Goal: Task Accomplishment & Management: Complete application form

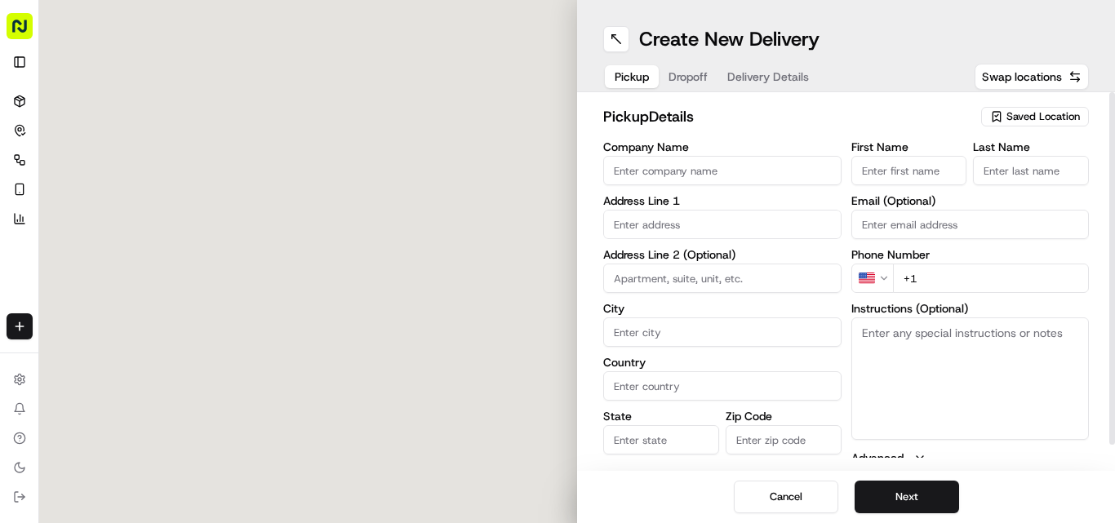
click at [723, 180] on input "Company Name" at bounding box center [722, 170] width 238 height 29
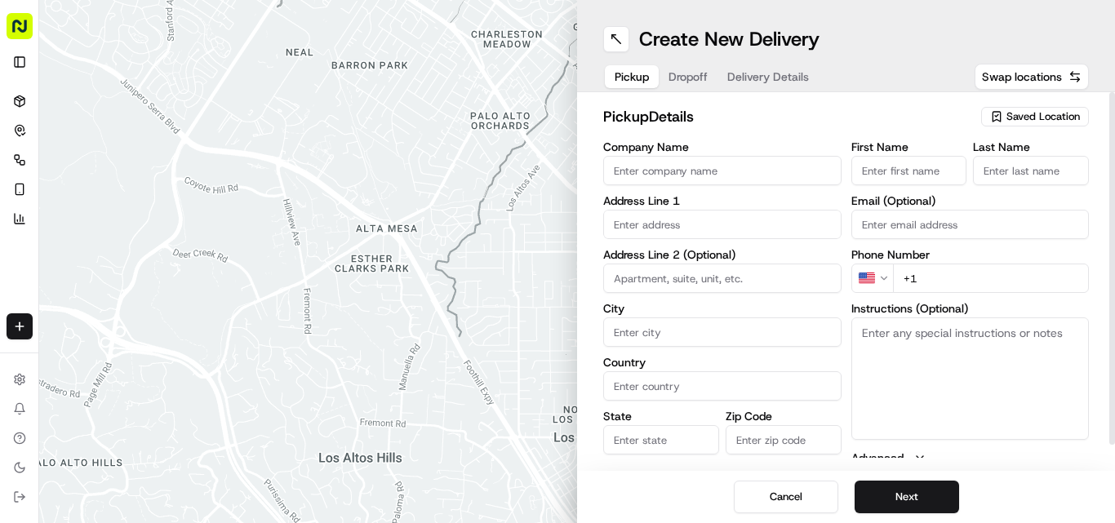
paste input "[GEOGRAPHIC_DATA] Dosa [GEOGRAPHIC_DATA]"
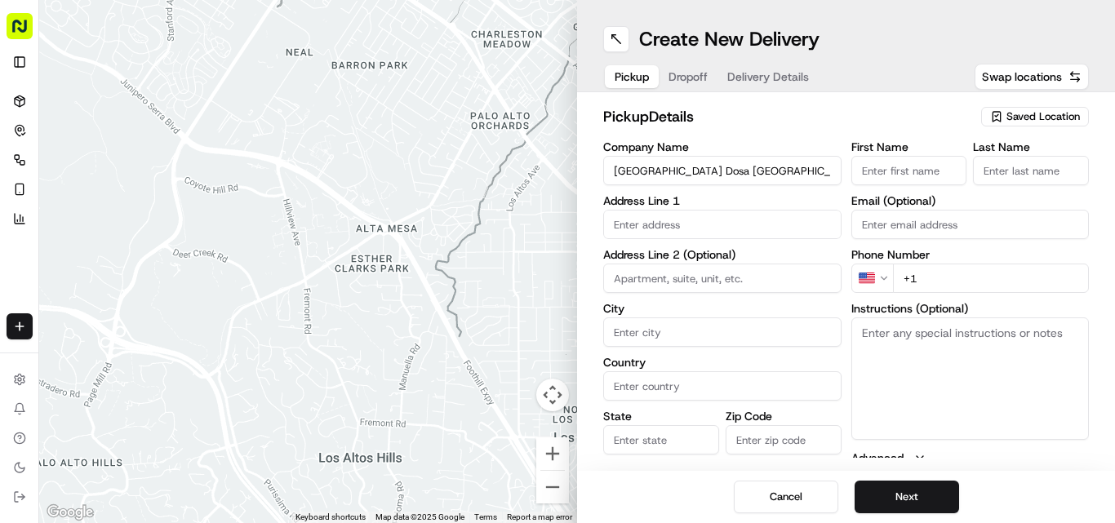
type input "[GEOGRAPHIC_DATA] Dosa [GEOGRAPHIC_DATA]"
click at [940, 269] on input "+1" at bounding box center [991, 278] width 197 height 29
paste input "44 121 572 5858"
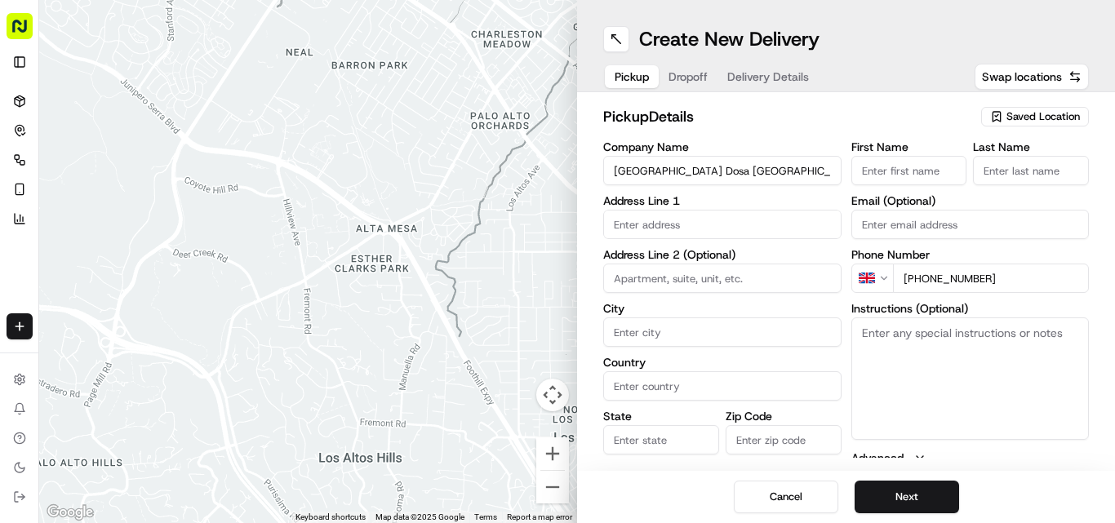
type input "+44 121 572 5858"
click at [912, 396] on textarea "Instructions (Optional)" at bounding box center [970, 378] width 238 height 122
paste textarea "Mohammed Sadiq. 445-447 Dudley Road, Birmingham, Smethwick, B18 4HE"
click at [890, 336] on textarea "Mohammed Sadiq. 445-447 Dudley Road, Birmingham, Smethwick, B18 4HE" at bounding box center [970, 378] width 238 height 122
drag, startPoint x: 890, startPoint y: 336, endPoint x: 934, endPoint y: 334, distance: 44.1
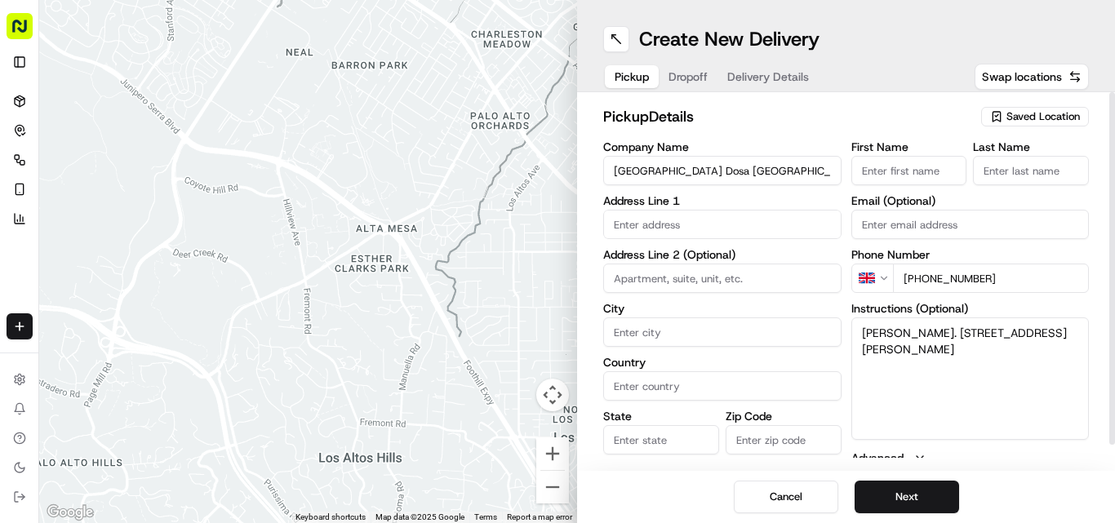
click at [934, 334] on textarea "Mohammed Sadiq. 445-447 Dudley Road, Birmingham, Smethwick, B18 4HE" at bounding box center [970, 378] width 238 height 122
type textarea ". 445-447 Dudley Road, Birmingham, Smethwick, B18 4HE"
drag, startPoint x: 935, startPoint y: 184, endPoint x: 932, endPoint y: 175, distance: 10.3
click at [935, 182] on input "First Name" at bounding box center [909, 170] width 116 height 29
paste input "Mohammed Sadiq"
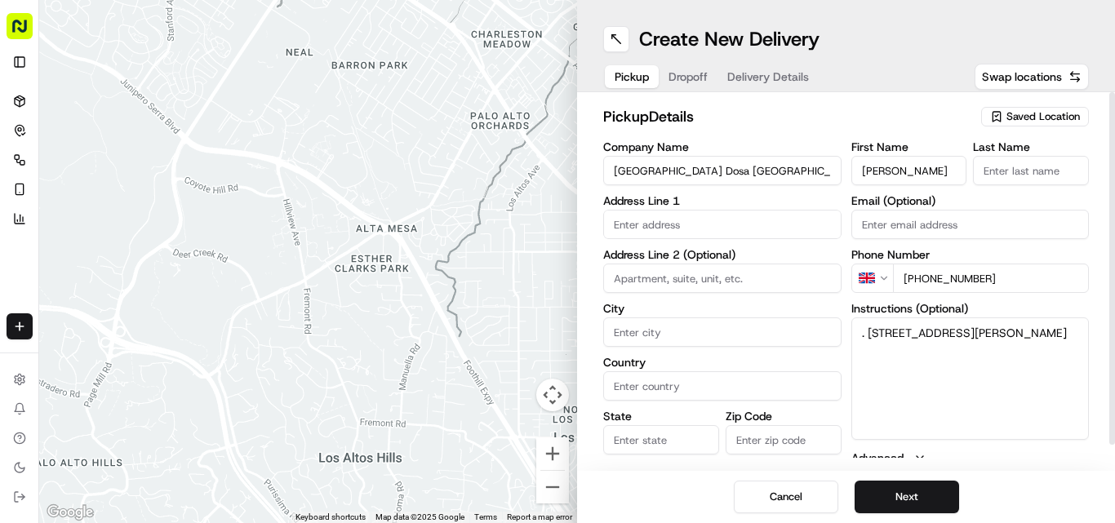
type input "Mohammed Sadiq"
click at [1039, 165] on input "Last Name" at bounding box center [1031, 170] width 116 height 29
paste input "Mohammed Sadiq"
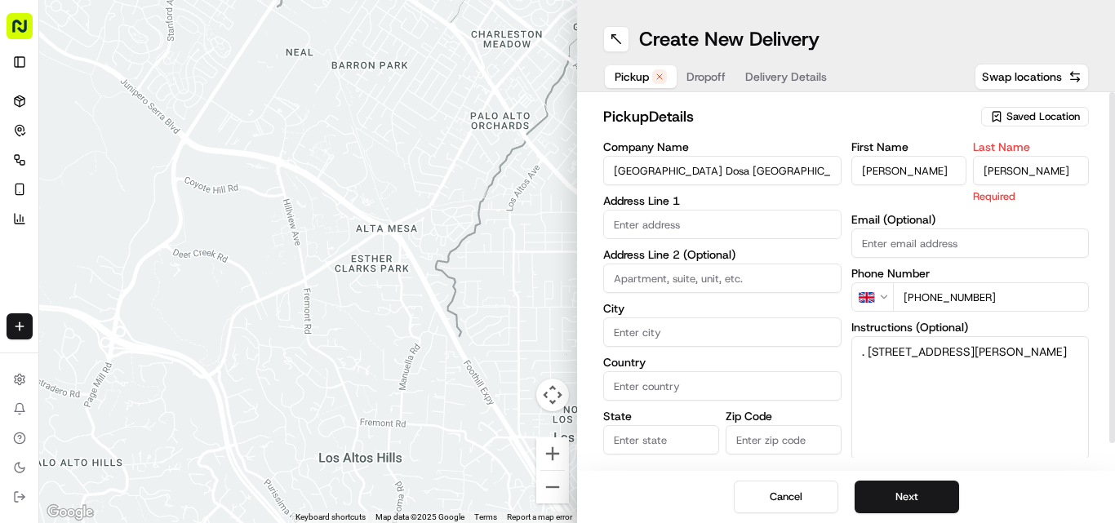
click at [1002, 169] on input "Mohammed Sadiq" at bounding box center [1031, 170] width 116 height 29
type input "Sadiq"
click at [929, 176] on input "Mohammed Sadiq" at bounding box center [909, 170] width 116 height 29
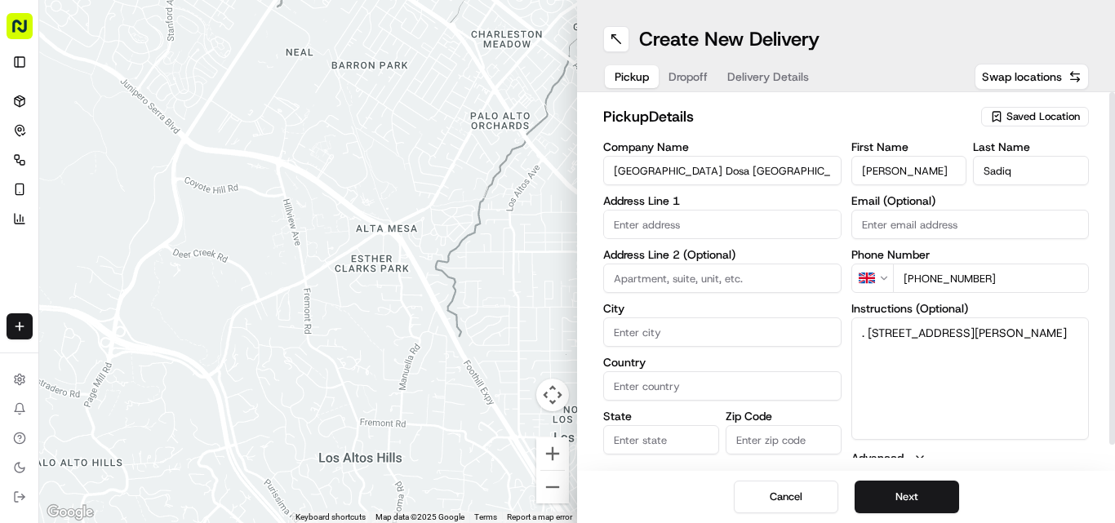
click at [929, 176] on input "Mohammed Sadiq" at bounding box center [909, 170] width 116 height 29
type input "Mohammed"
click at [872, 328] on textarea ". 445-447 Dudley Road, Birmingham, Smethwick, B18 4HE" at bounding box center [970, 378] width 238 height 122
drag, startPoint x: 872, startPoint y: 328, endPoint x: 1042, endPoint y: 366, distance: 173.8
click at [1042, 366] on textarea ". 445-447 Dudley Road, Birmingham, Smethwick, B18 4HE" at bounding box center [970, 378] width 238 height 122
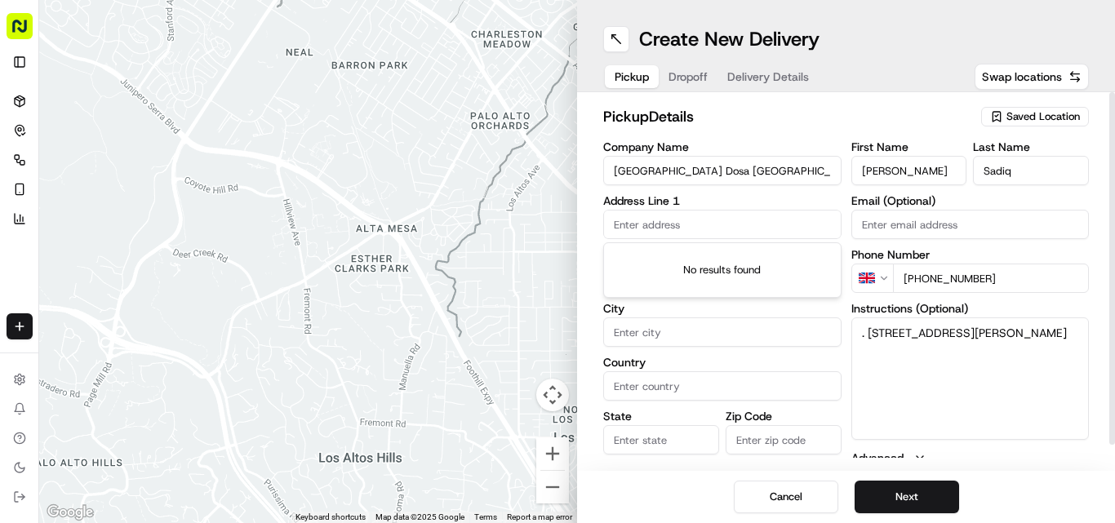
click at [752, 227] on input "text" at bounding box center [722, 224] width 238 height 29
paste input "445-447 Dudley Road, Birmingham, Smethwick, B18 4HE"
click at [707, 222] on input "445-447 Dudley Road, Birmingham, Smethwick, B18 4HE" at bounding box center [722, 224] width 238 height 29
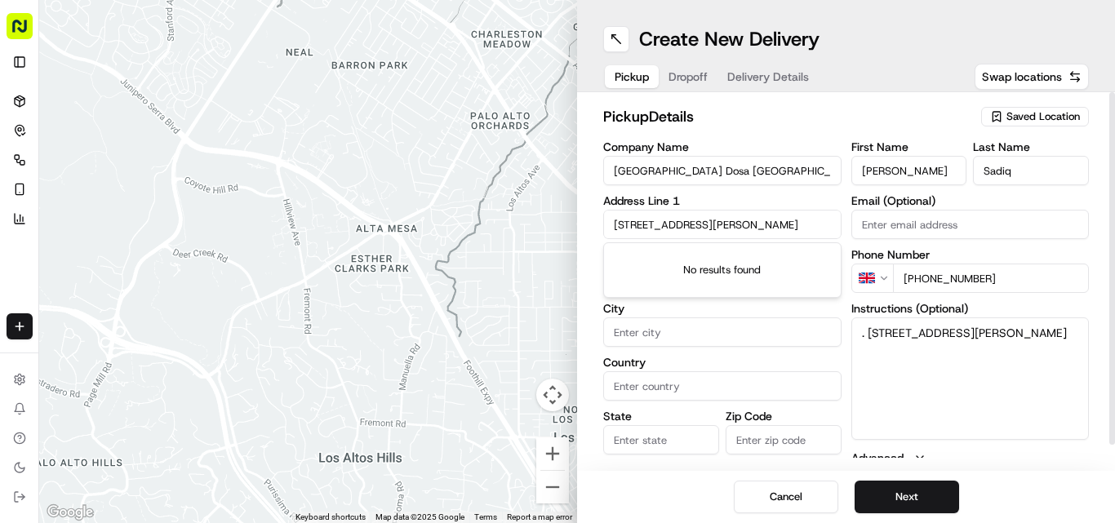
paste input "Dudley RdSmethwick, Birmingham"
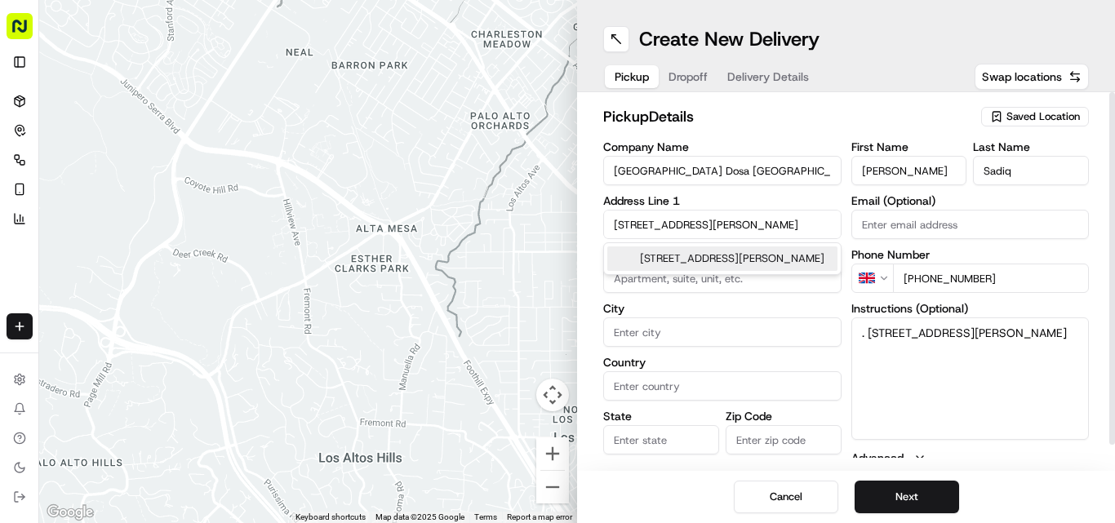
click at [712, 271] on div "[STREET_ADDRESS][PERSON_NAME]" at bounding box center [722, 258] width 230 height 24
type input "[STREET_ADDRESS][PERSON_NAME]"
type input "Smethwick"
type input "United Kingdom"
type input "England"
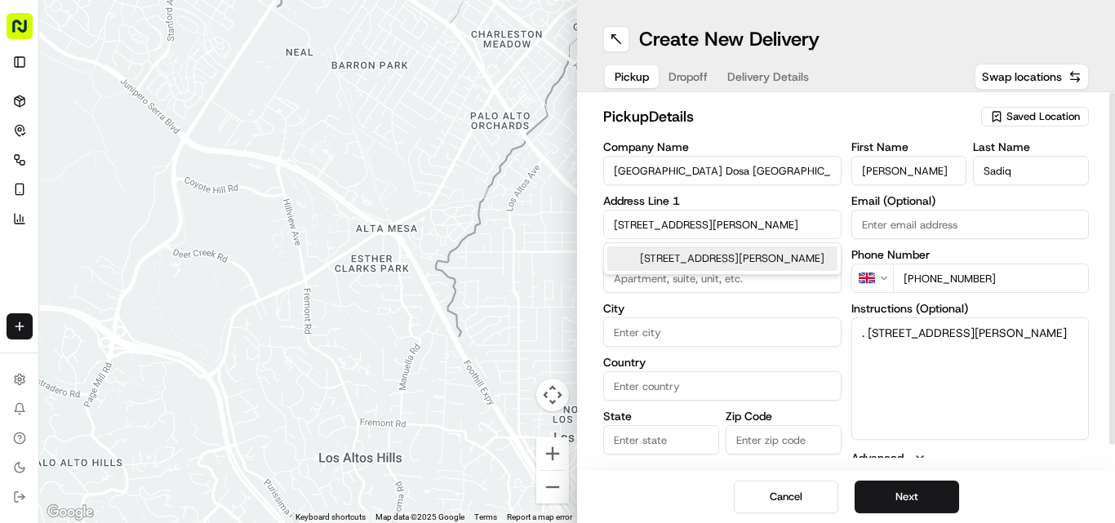
type input "B18 4HE"
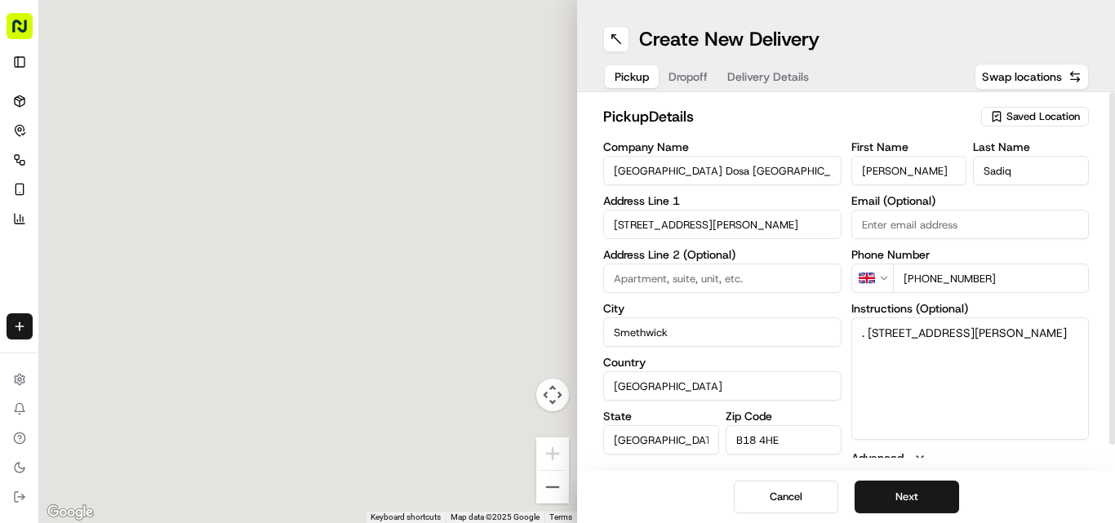
type input "445 Dudley Road"
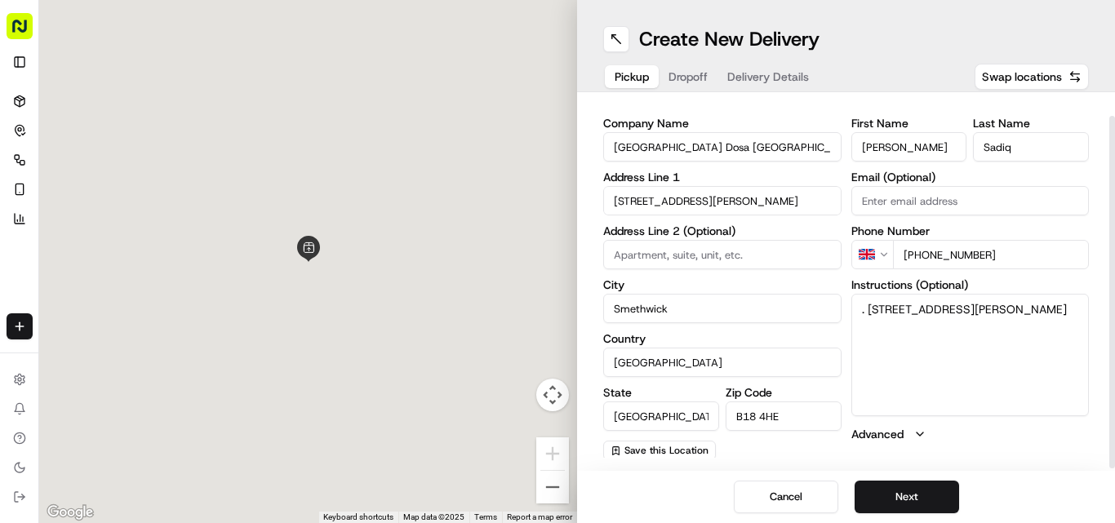
scroll to position [26, 0]
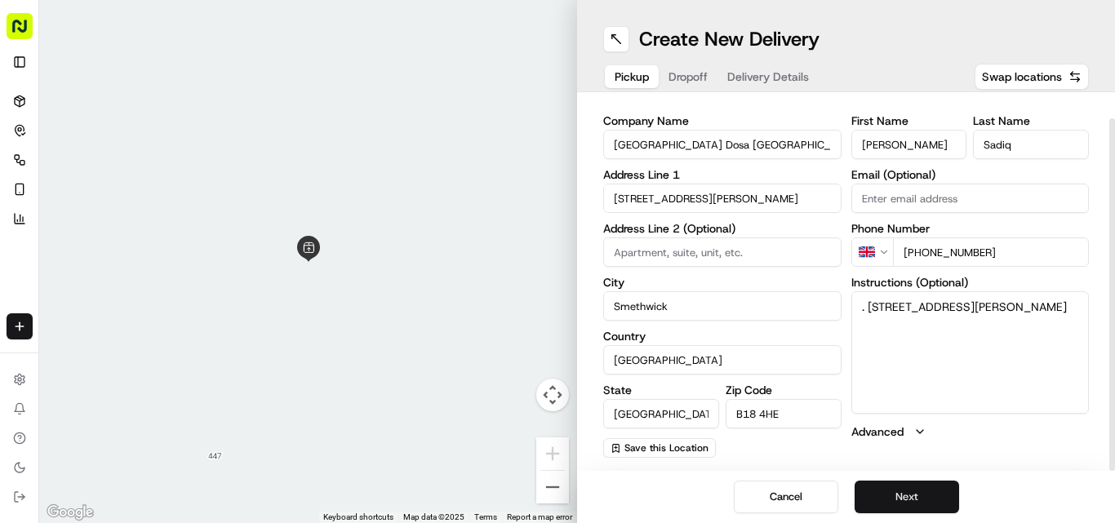
click at [903, 501] on button "Next" at bounding box center [906, 497] width 104 height 33
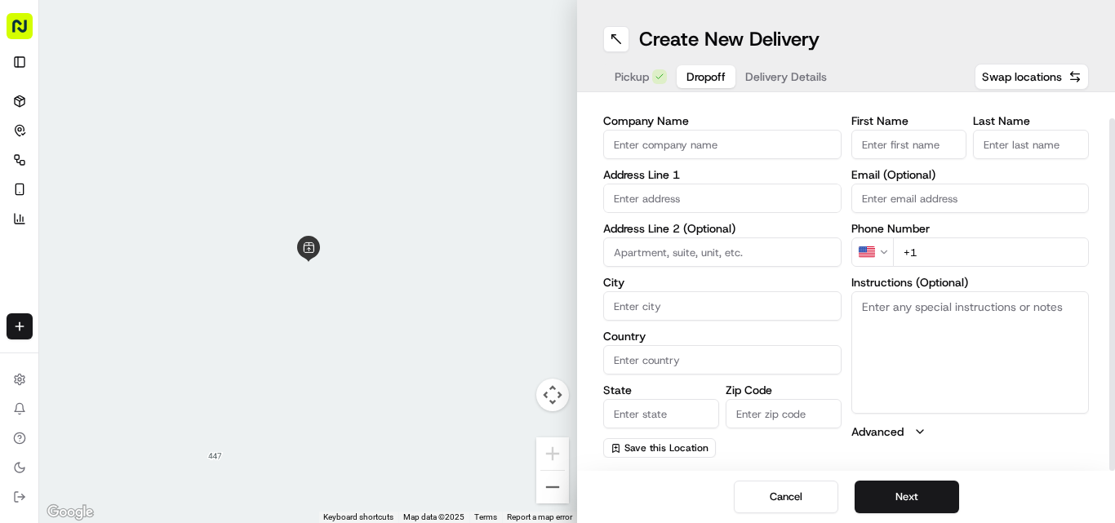
drag, startPoint x: 1009, startPoint y: 306, endPoint x: 996, endPoint y: 333, distance: 29.9
click at [1007, 308] on textarea "Instructions (Optional)" at bounding box center [970, 352] width 238 height 122
paste textarea "priya dari | 07927494874 102, Ridgeway, Birmingham, B17 8JG"
click at [873, 306] on textarea "priya dari | 07927494874 102, Ridgeway, Birmingham, B17 8JG" at bounding box center [970, 352] width 238 height 122
drag, startPoint x: 873, startPoint y: 306, endPoint x: 894, endPoint y: 311, distance: 21.0
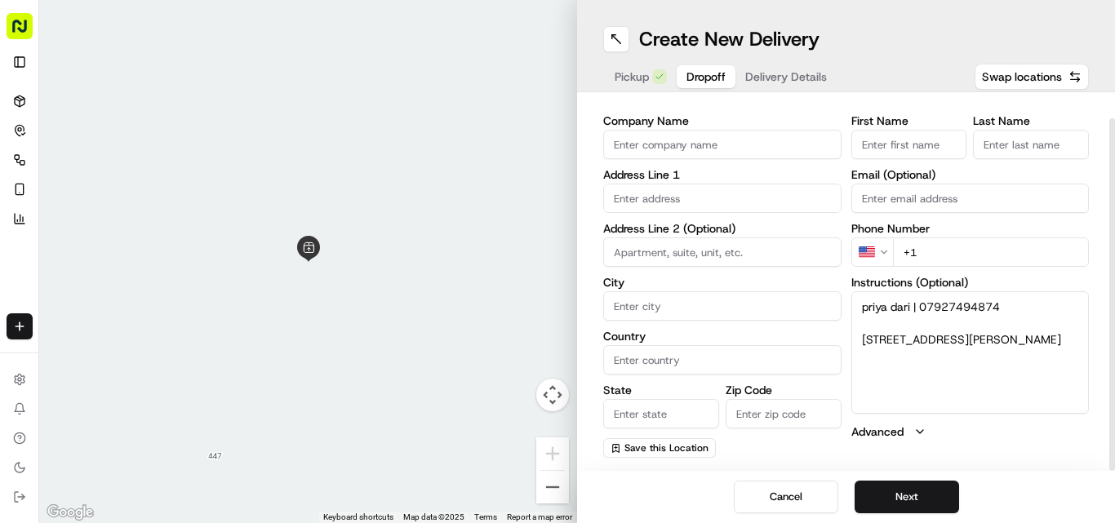
click at [894, 311] on textarea "priya dari | 07927494874 102, Ridgeway, Birmingham, B17 8JG" at bounding box center [970, 352] width 238 height 122
type textarea "| 07927494874 102, Ridgeway, Birmingham, B17 8JG"
click at [885, 144] on input "First Name" at bounding box center [909, 144] width 116 height 29
paste input "priya dari"
type input "priya dari"
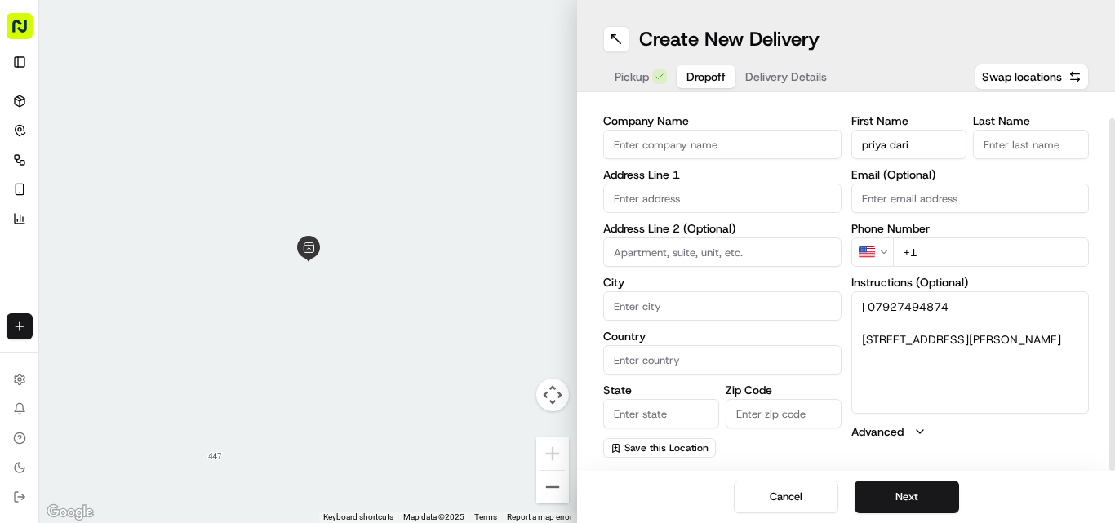
click at [1027, 147] on input "Last Name" at bounding box center [1031, 144] width 116 height 29
paste input "priya dari"
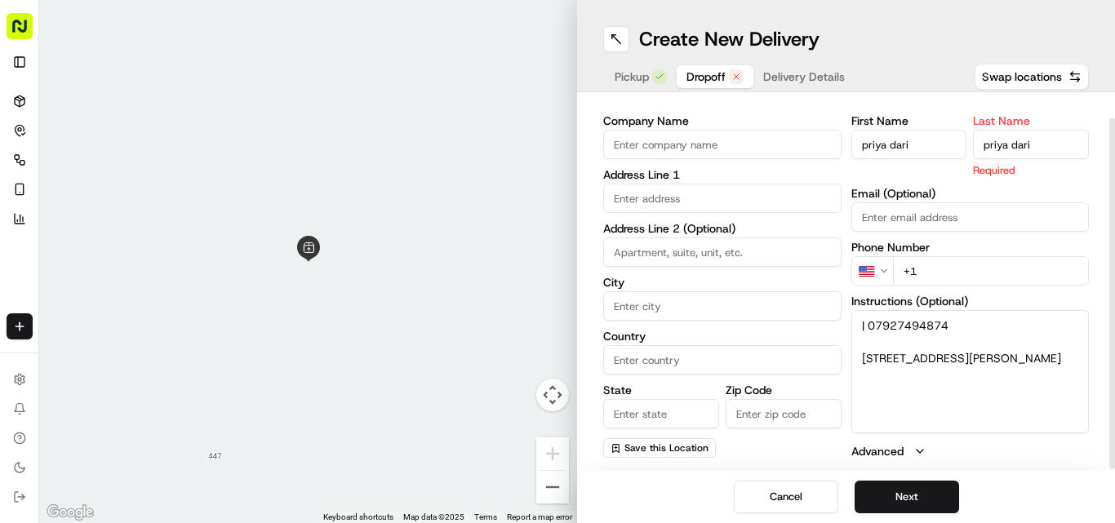
click at [995, 143] on input "priya dari" at bounding box center [1031, 144] width 116 height 29
type input "dari"
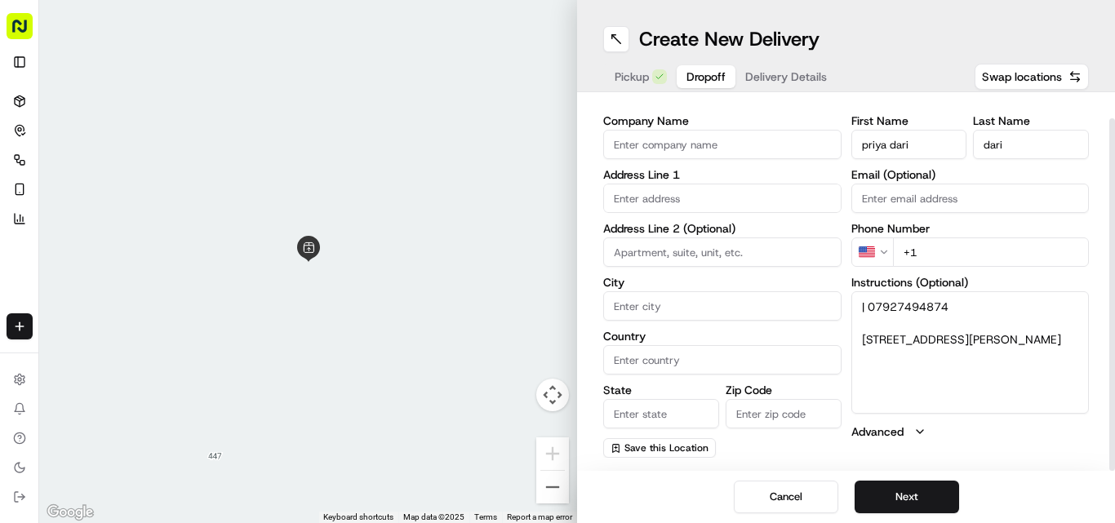
click at [907, 146] on input "priya dari" at bounding box center [909, 144] width 116 height 29
type input "priya"
click at [894, 295] on textarea "| 07927494874 102, Ridgeway, Birmingham, B17 8JG" at bounding box center [970, 352] width 238 height 122
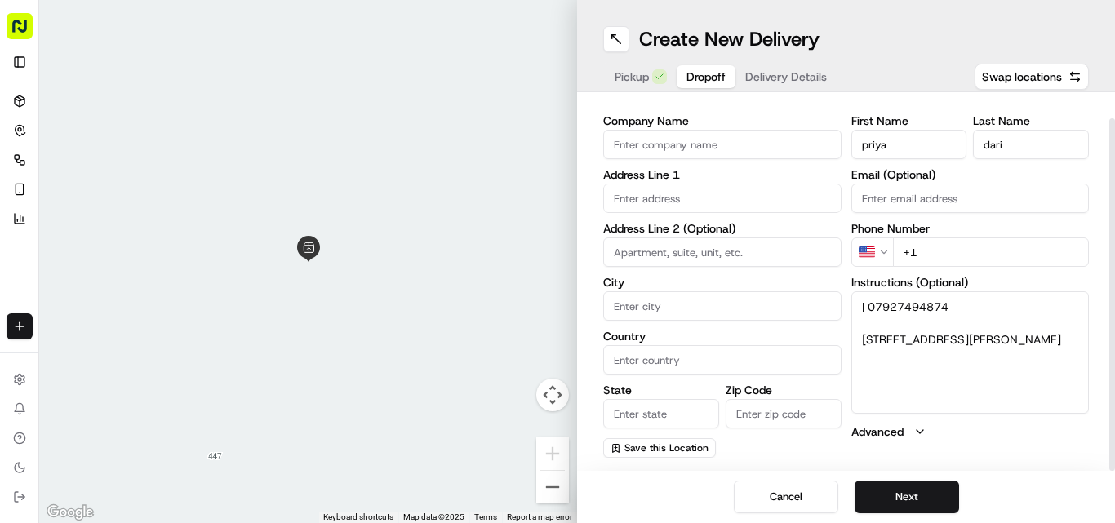
click at [884, 251] on html "Fusion Kitchen hari@fusionpos.uk Toggle Sidebar Deliveries Control Orchestrate …" at bounding box center [557, 261] width 1115 height 523
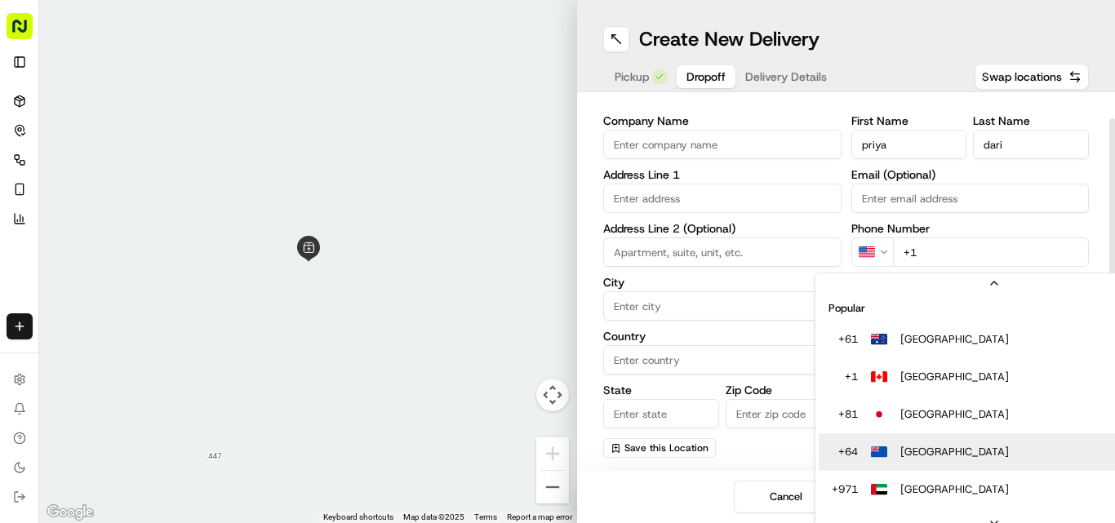
scroll to position [51, 0]
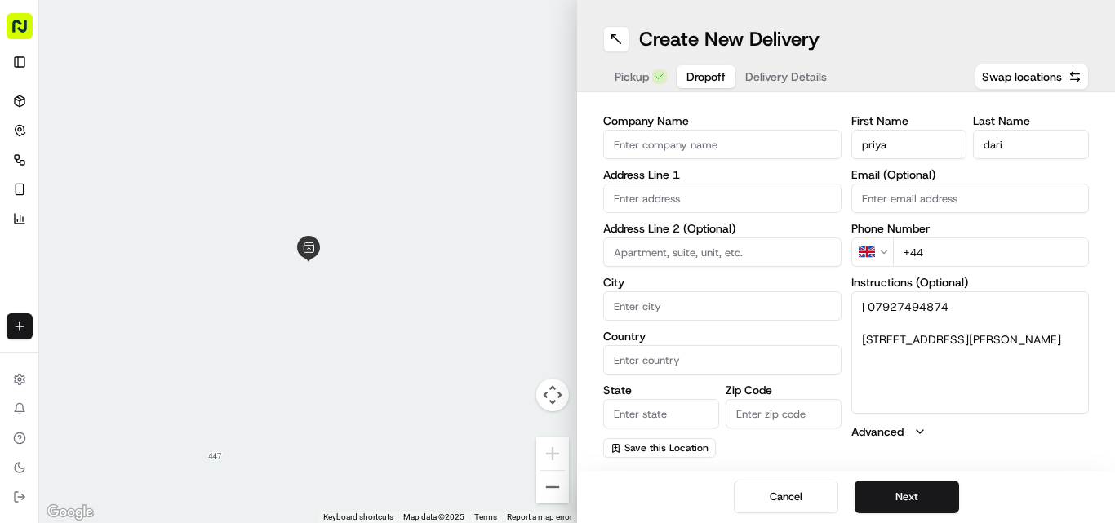
click at [978, 237] on input "+44" at bounding box center [991, 251] width 197 height 29
paste input "07927 494874"
type input "+44 07927 494874"
click at [871, 335] on textarea "| 07927494874 102, Ridgeway, Birmingham, B17 8JG" at bounding box center [970, 352] width 238 height 122
drag, startPoint x: 871, startPoint y: 335, endPoint x: 976, endPoint y: 368, distance: 110.2
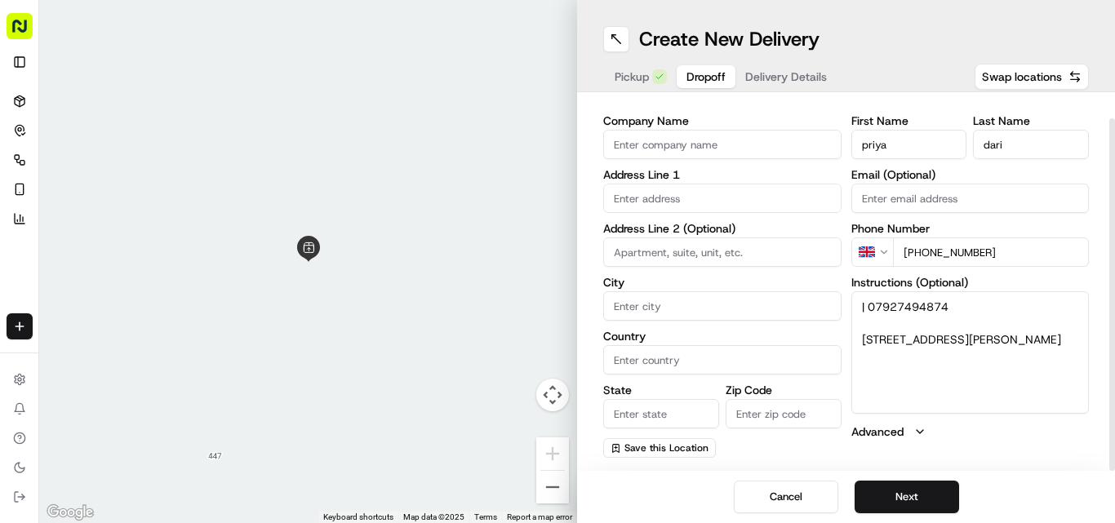
click at [976, 368] on textarea "| 07927494874 102, Ridgeway, Birmingham, B17 8JG" at bounding box center [970, 352] width 238 height 122
click at [669, 194] on input "text" at bounding box center [722, 198] width 238 height 29
paste input "102, Ridgeway, Birmingham, B17 8JG"
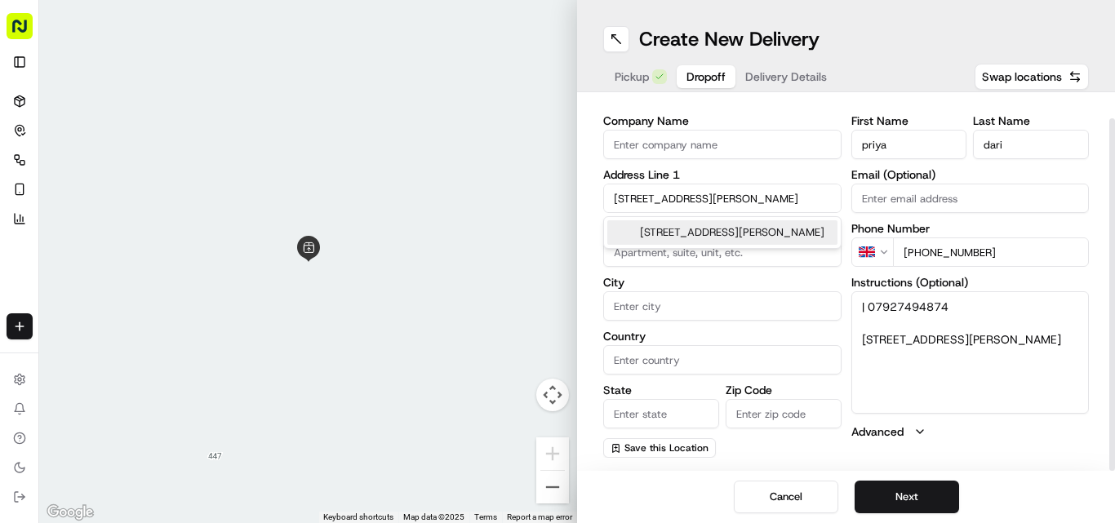
click at [677, 245] on div "[STREET_ADDRESS][PERSON_NAME]" at bounding box center [722, 232] width 230 height 24
type input "[STREET_ADDRESS][PERSON_NAME]"
type input "Edgbaston"
type input "United Kingdom"
type input "England"
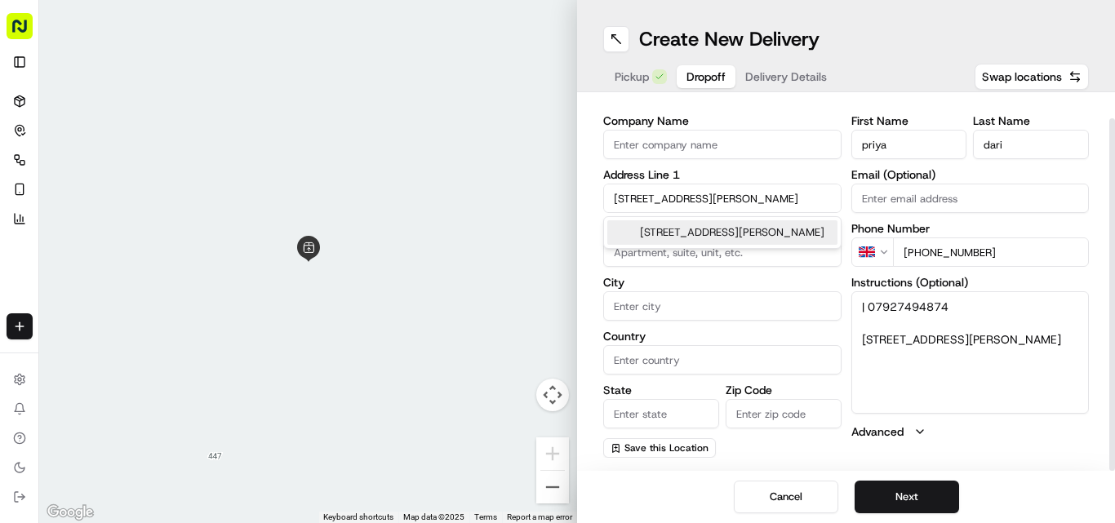
type input "B17 8JG"
type input "102 Ridgeway"
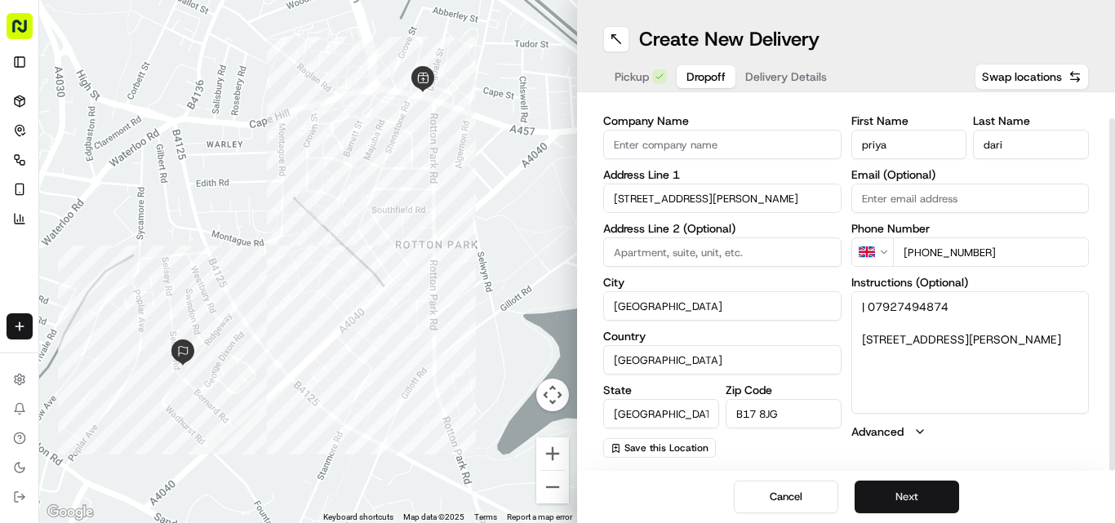
click at [892, 499] on button "Next" at bounding box center [906, 497] width 104 height 33
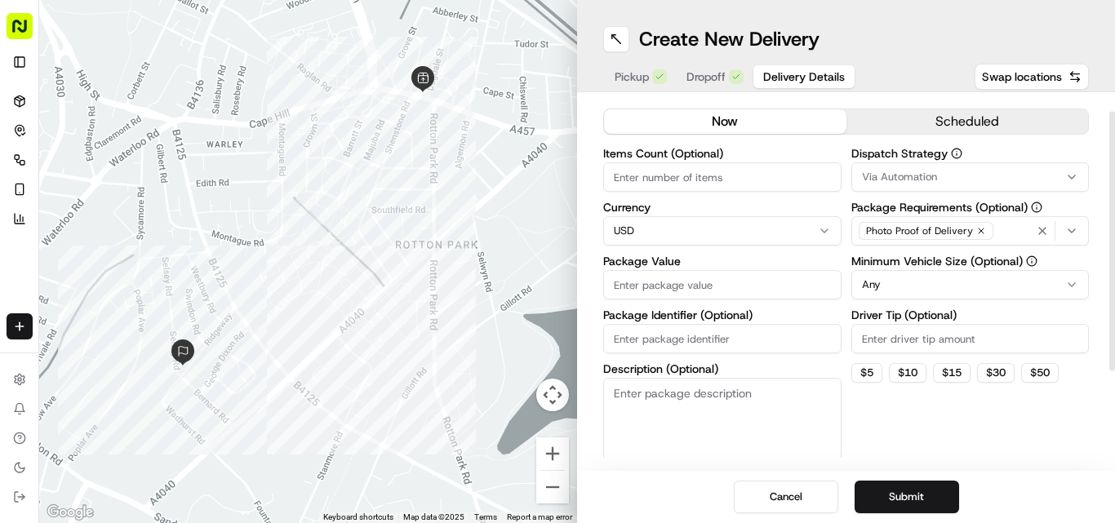
click at [647, 227] on html "Fusion Kitchen hari@fusionpos.uk Toggle Sidebar Deliveries Control Orchestrate …" at bounding box center [557, 261] width 1115 height 523
click at [663, 270] on input "Package Value" at bounding box center [722, 284] width 238 height 29
paste input "31.63"
type input "31.63"
click at [910, 492] on button "Submit" at bounding box center [906, 497] width 104 height 33
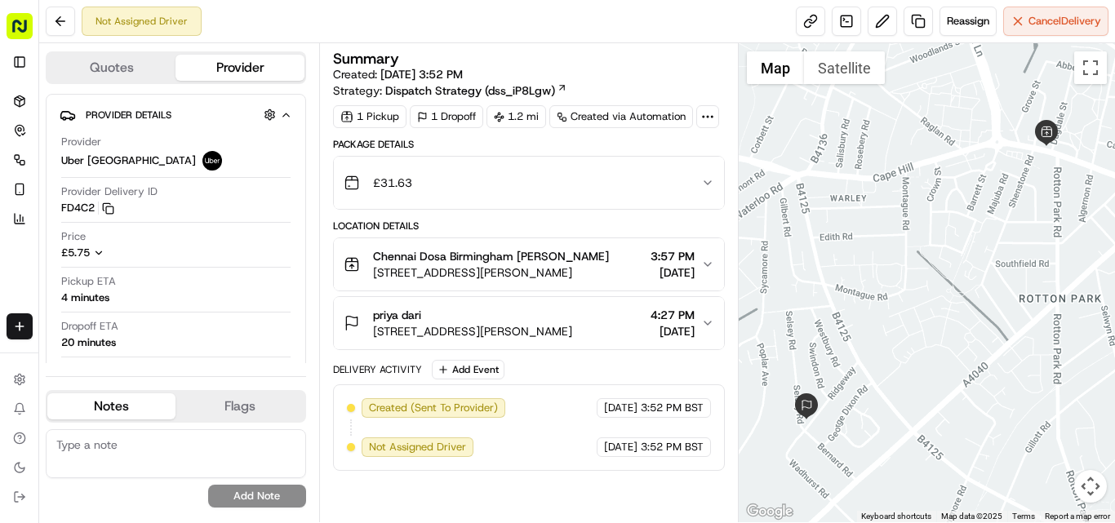
click at [334, 224] on div "Location Details" at bounding box center [529, 226] width 392 height 13
click at [16, 99] on icon at bounding box center [20, 100] width 10 height 2
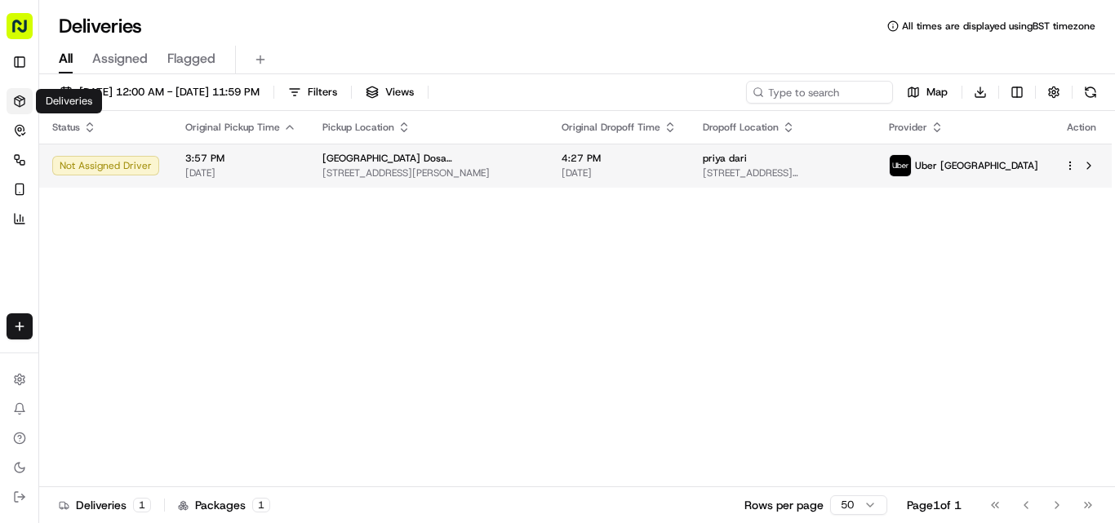
click at [362, 166] on div "Chennai Dosa Birmingham 445 Dudley Rd, Smethwick, Birmingham B18 4HE, UK" at bounding box center [428, 166] width 213 height 28
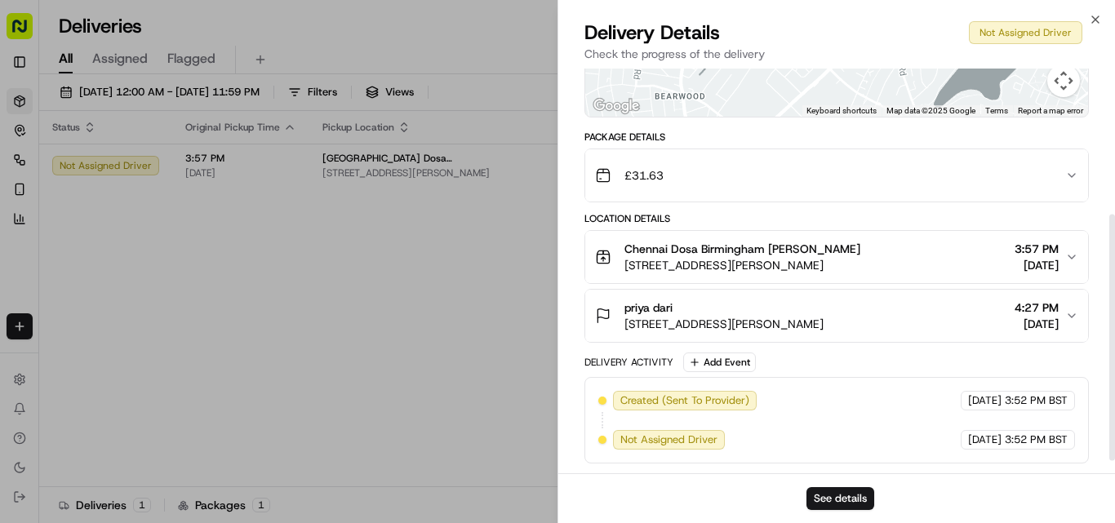
scroll to position [178, 0]
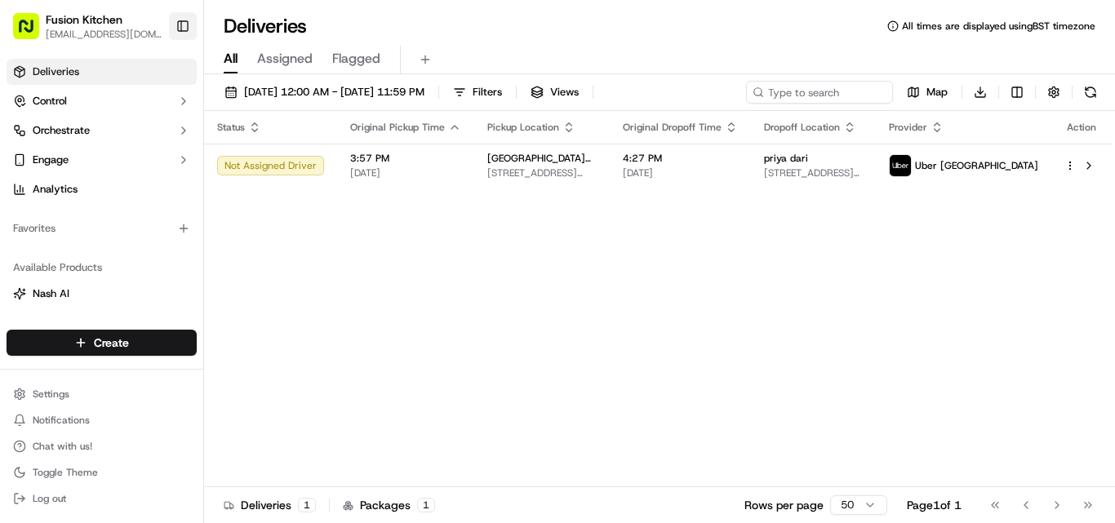
click at [177, 29] on button "Toggle Sidebar" at bounding box center [183, 26] width 28 height 28
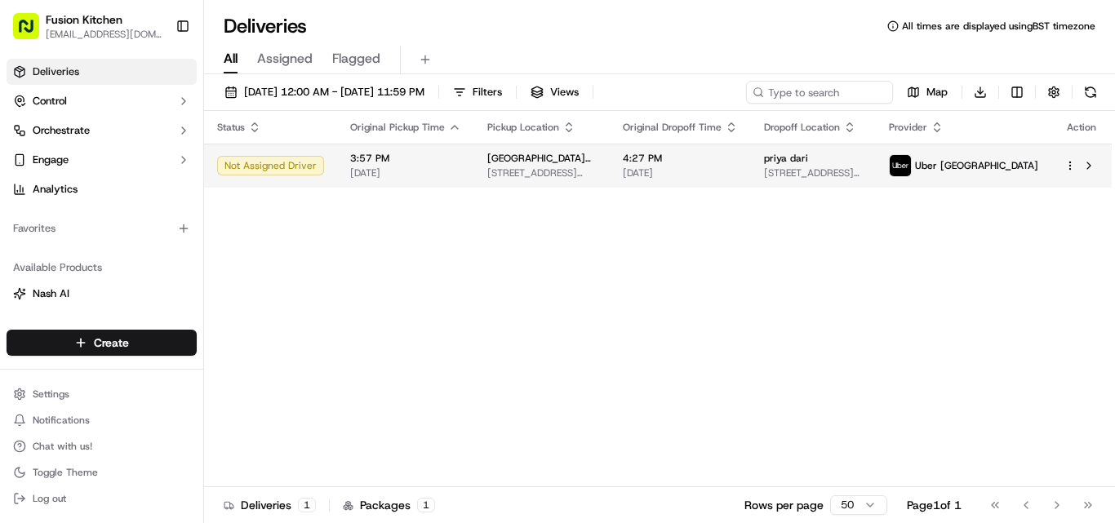
click at [597, 175] on span "[STREET_ADDRESS][PERSON_NAME]" at bounding box center [541, 172] width 109 height 13
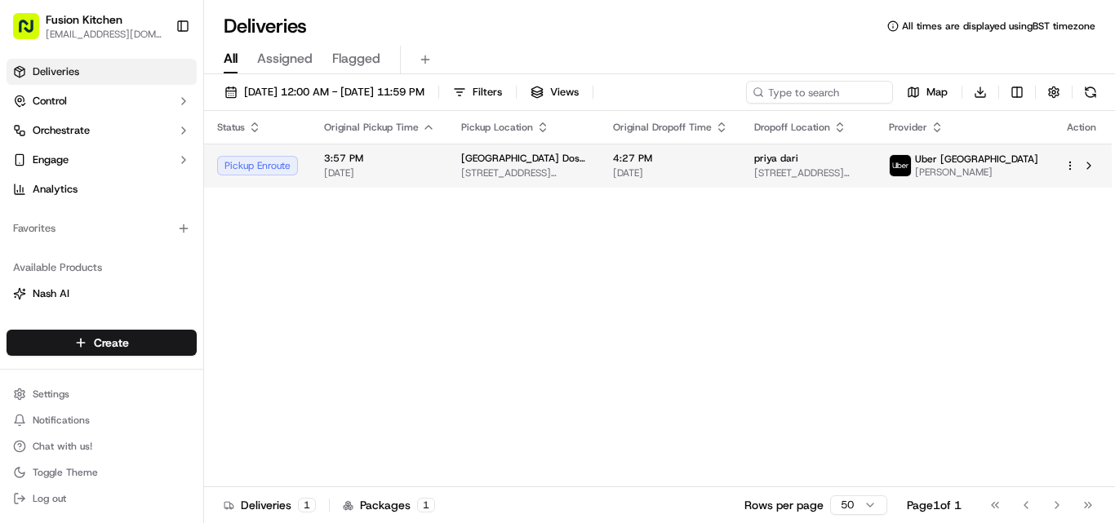
click at [555, 177] on span "[STREET_ADDRESS][PERSON_NAME]" at bounding box center [524, 172] width 126 height 13
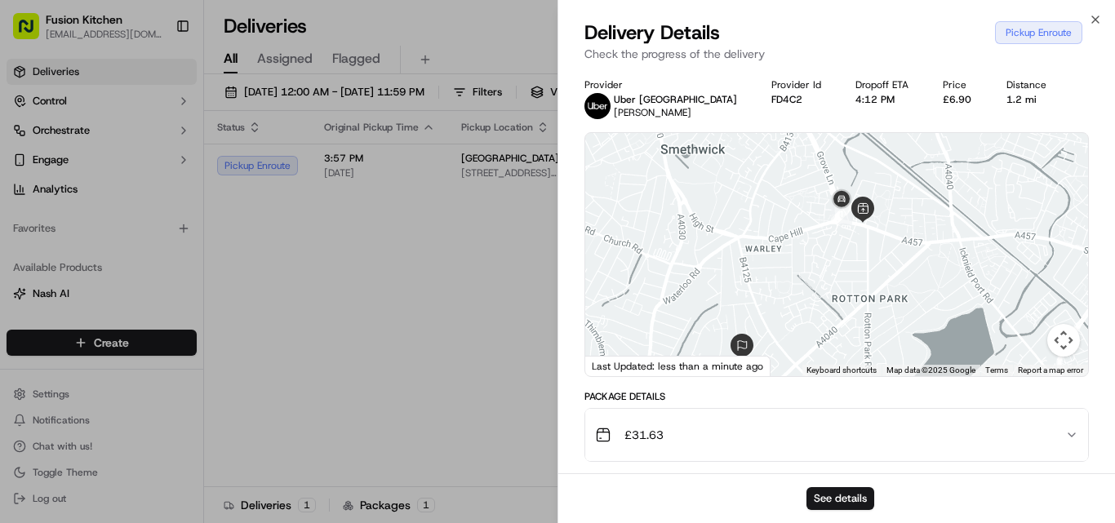
drag, startPoint x: 882, startPoint y: 224, endPoint x: 846, endPoint y: 261, distance: 51.9
click at [846, 261] on div at bounding box center [836, 254] width 503 height 243
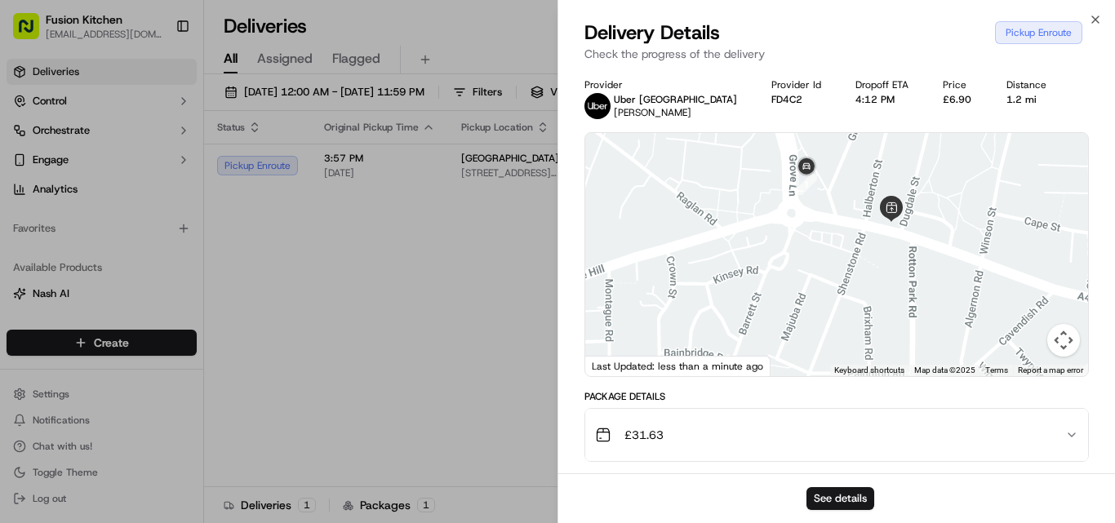
drag, startPoint x: 852, startPoint y: 197, endPoint x: 833, endPoint y: 327, distance: 131.9
click at [833, 327] on div at bounding box center [836, 254] width 503 height 243
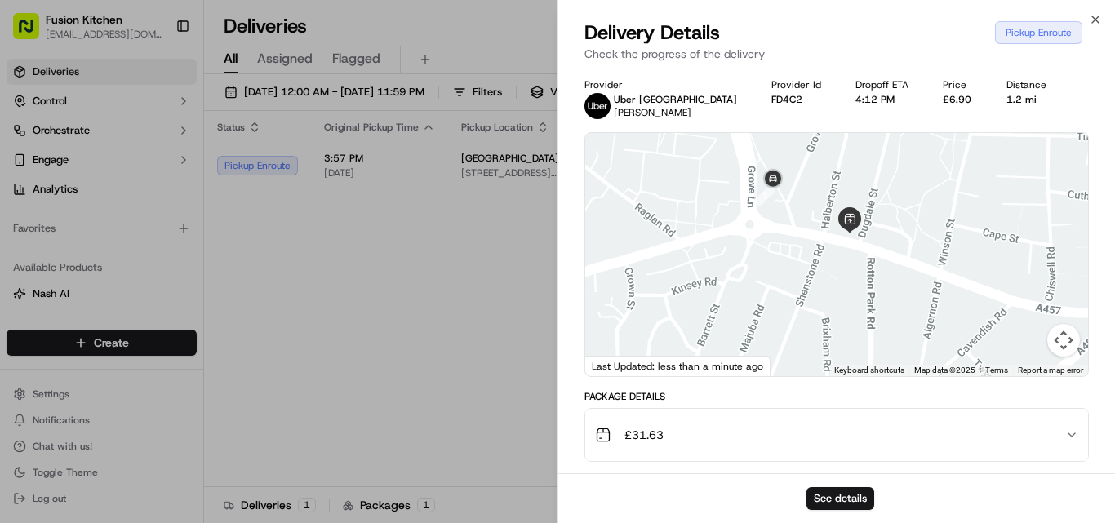
drag, startPoint x: 810, startPoint y: 241, endPoint x: 765, endPoint y: 228, distance: 47.5
click at [765, 228] on div at bounding box center [836, 254] width 503 height 243
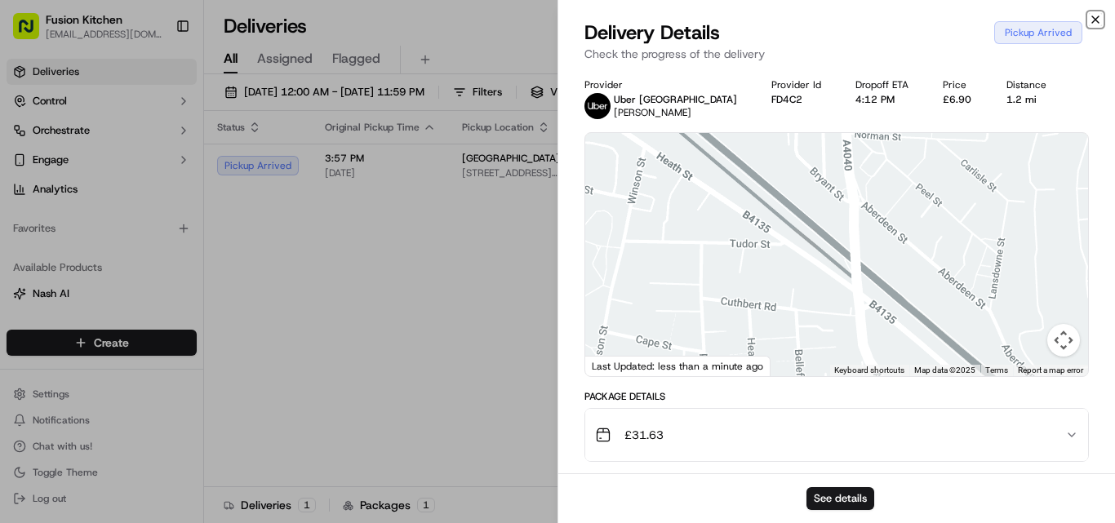
click at [1093, 19] on icon "button" at bounding box center [1095, 19] width 13 height 13
